Goal: Find contact information: Find contact information

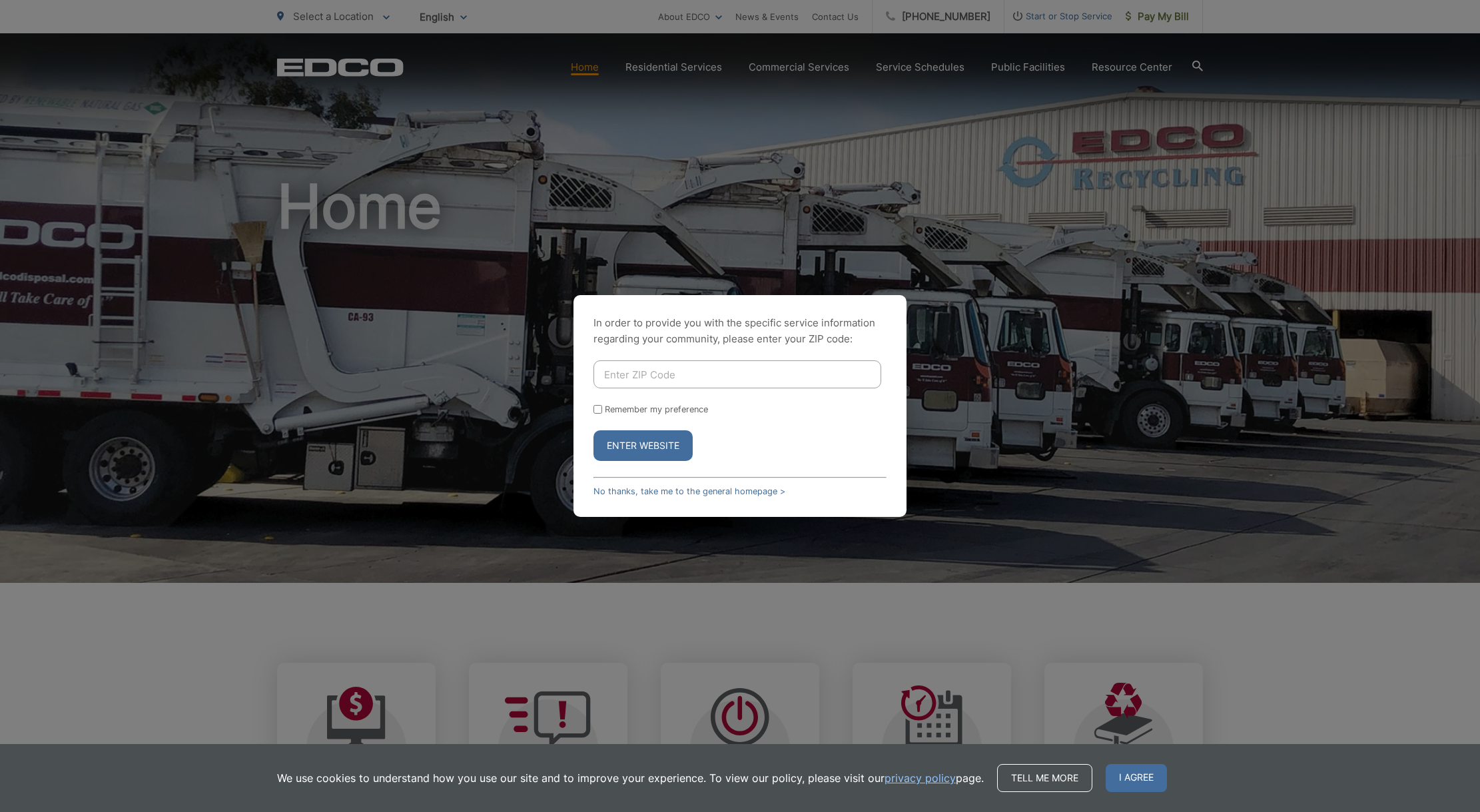
drag, startPoint x: 697, startPoint y: 374, endPoint x: 704, endPoint y: 369, distance: 8.6
click at [700, 373] on input "Enter ZIP Code" at bounding box center [737, 374] width 287 height 28
type input "92121"
click at [594, 430] on button "Enter Website" at bounding box center [643, 446] width 99 height 31
click at [719, 381] on input "Enter ZIP Code" at bounding box center [737, 374] width 287 height 28
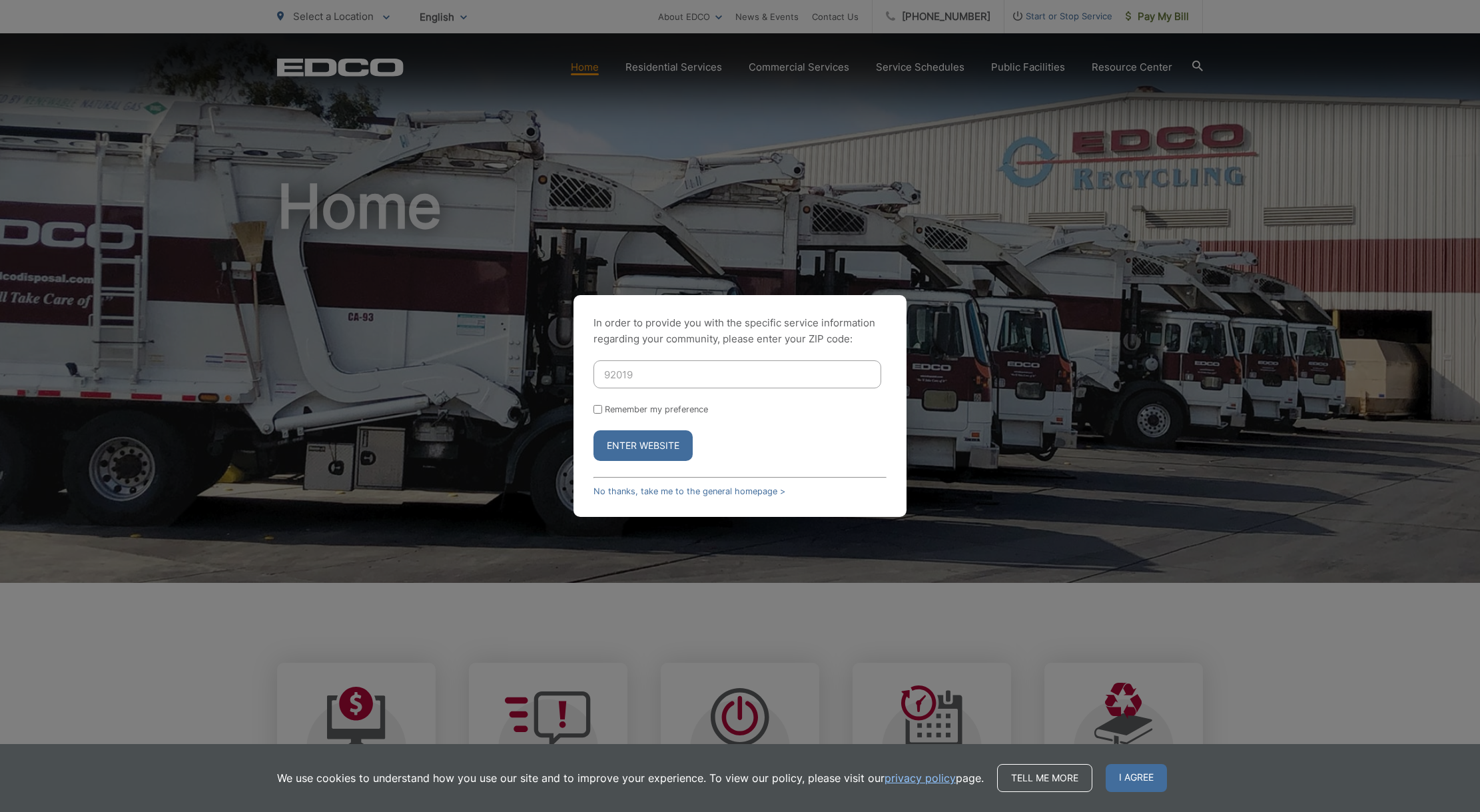
type input "92019"
click at [594, 430] on button "Enter Website" at bounding box center [643, 446] width 99 height 31
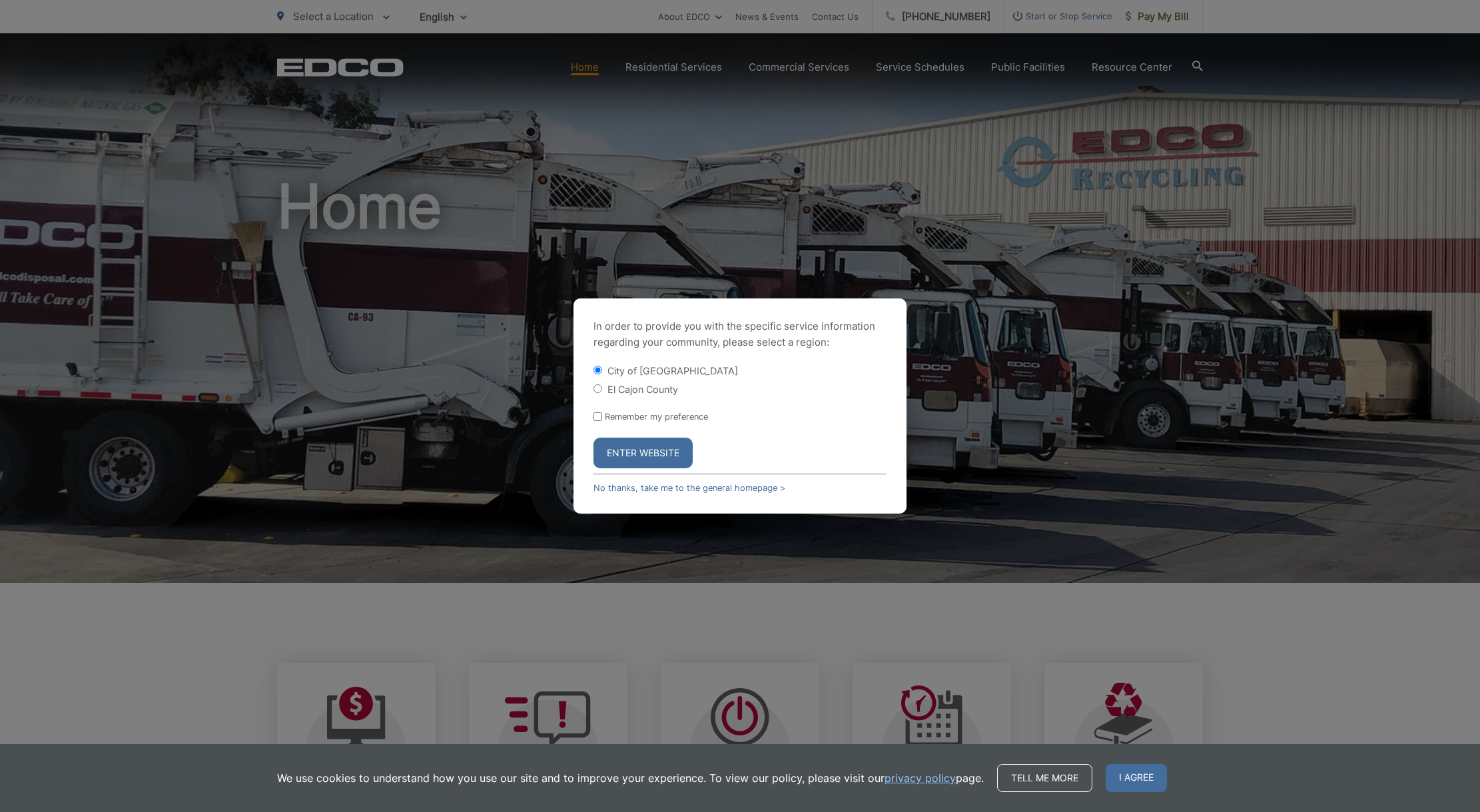
click at [628, 388] on label "El Cajon County" at bounding box center [642, 389] width 71 height 12
click at [602, 388] on input "El Cajon County" at bounding box center [597, 388] width 9 height 9
radio input "true"
click at [622, 444] on button "Enter Website" at bounding box center [643, 453] width 99 height 31
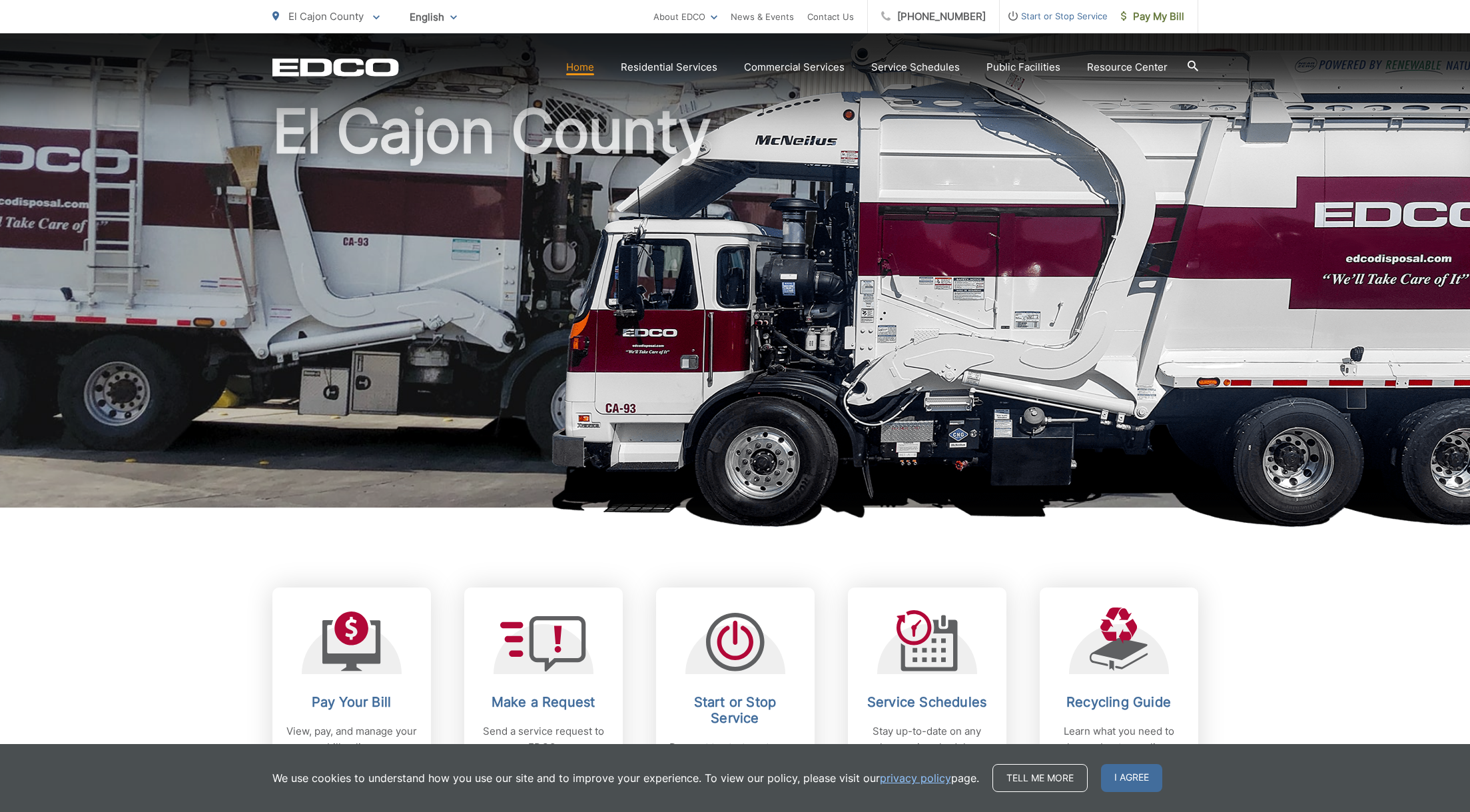
scroll to position [267, 0]
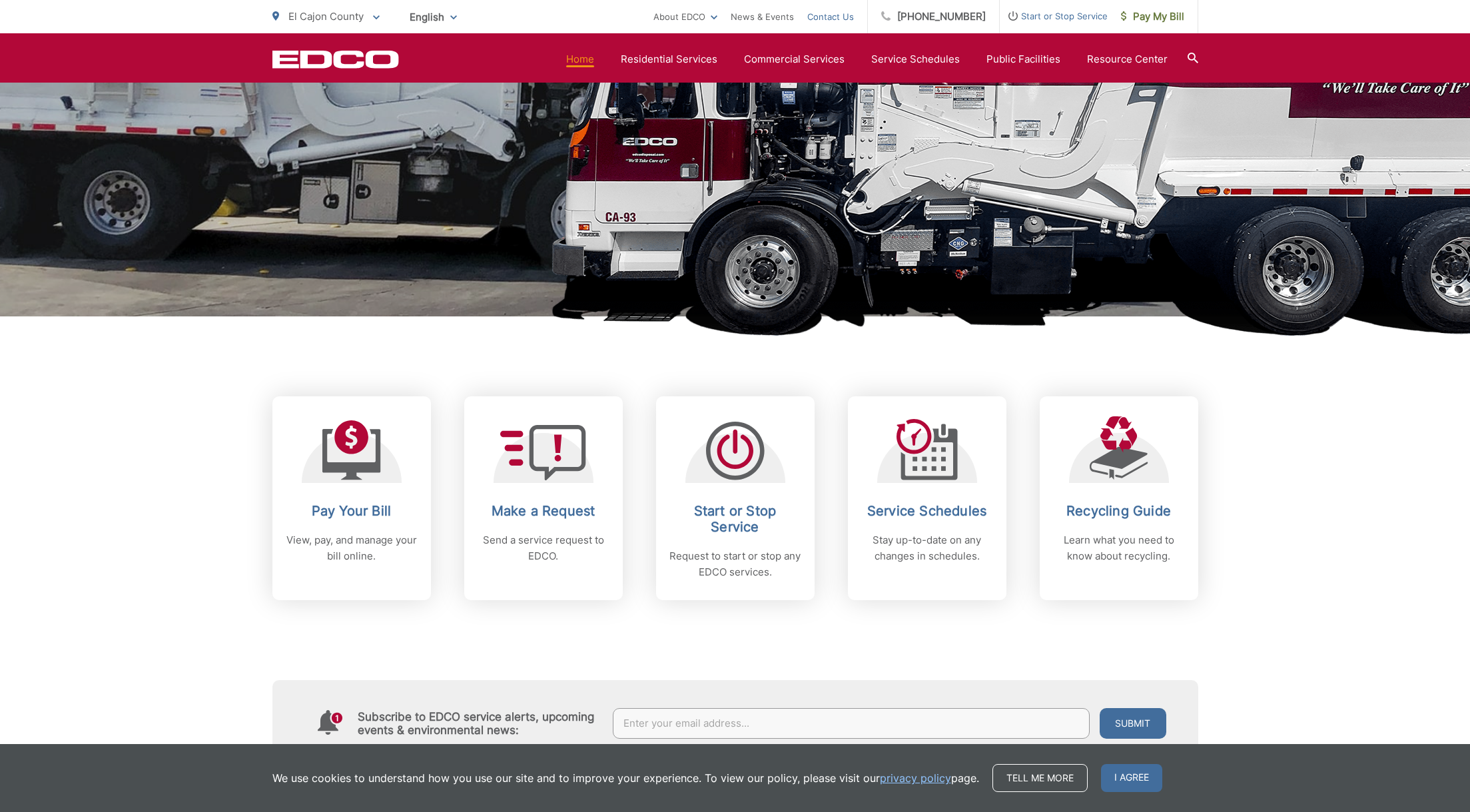
click at [842, 16] on link "Contact Us" at bounding box center [831, 16] width 46 height 16
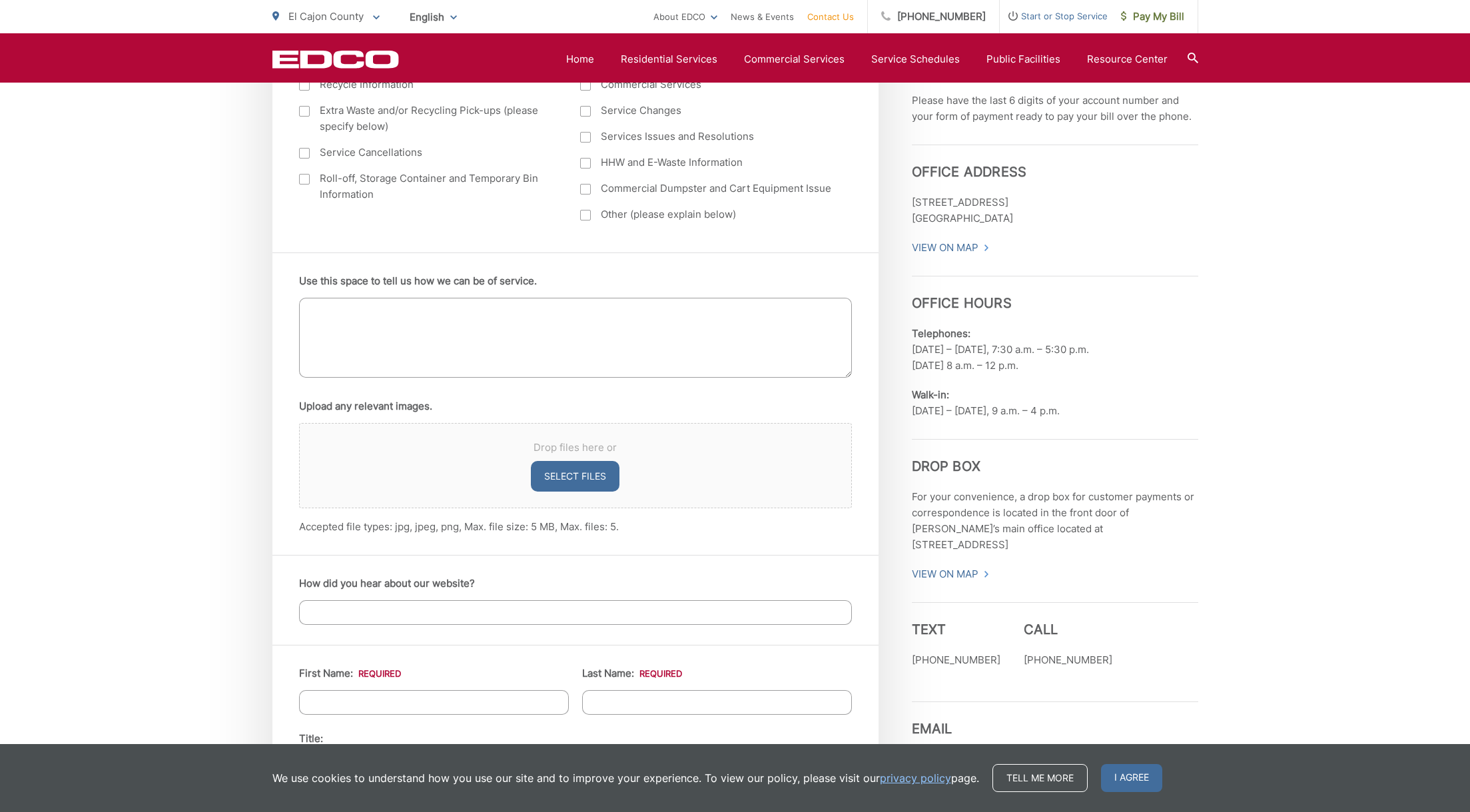
scroll to position [666, 0]
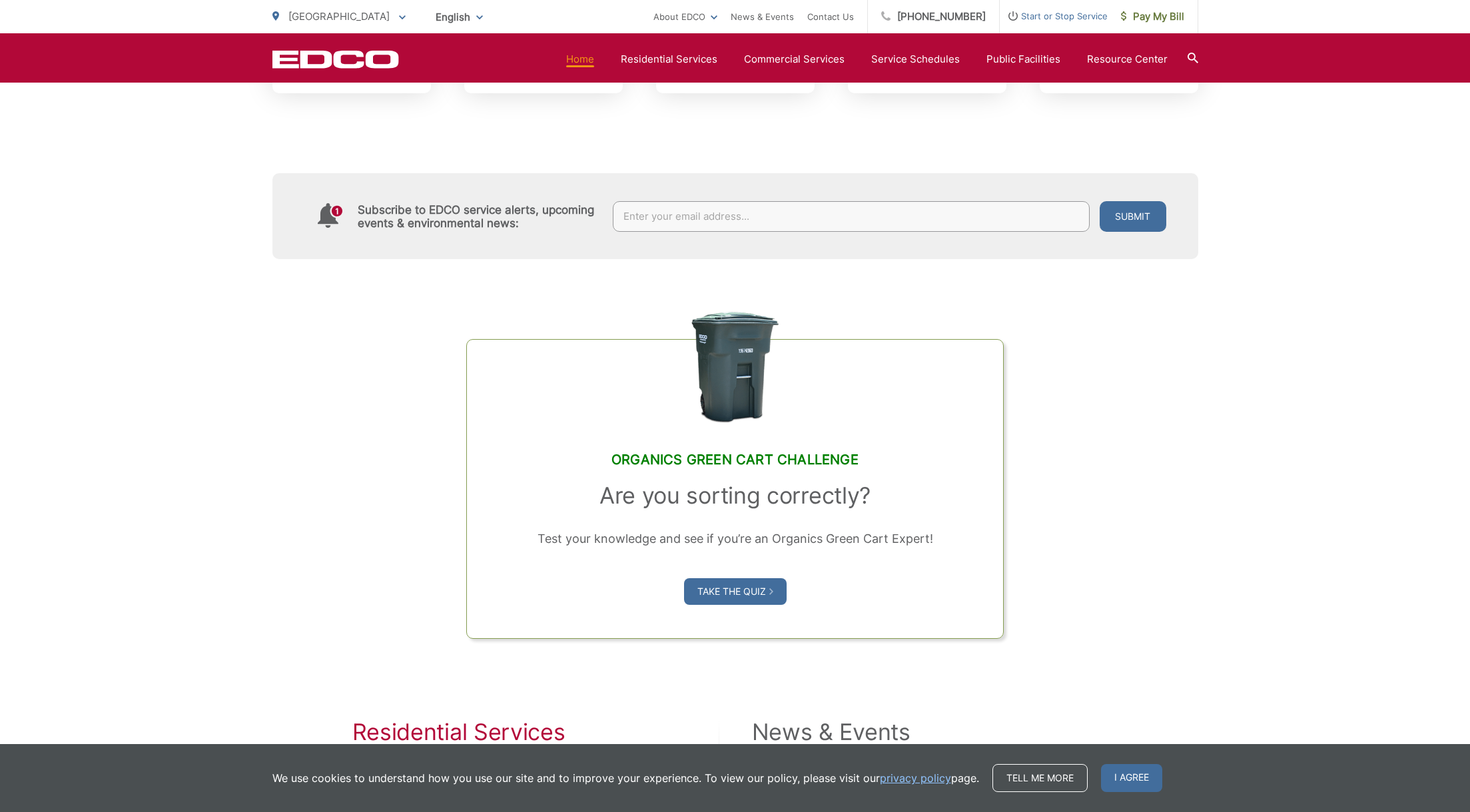
scroll to position [244, 0]
